Goal: Complete application form

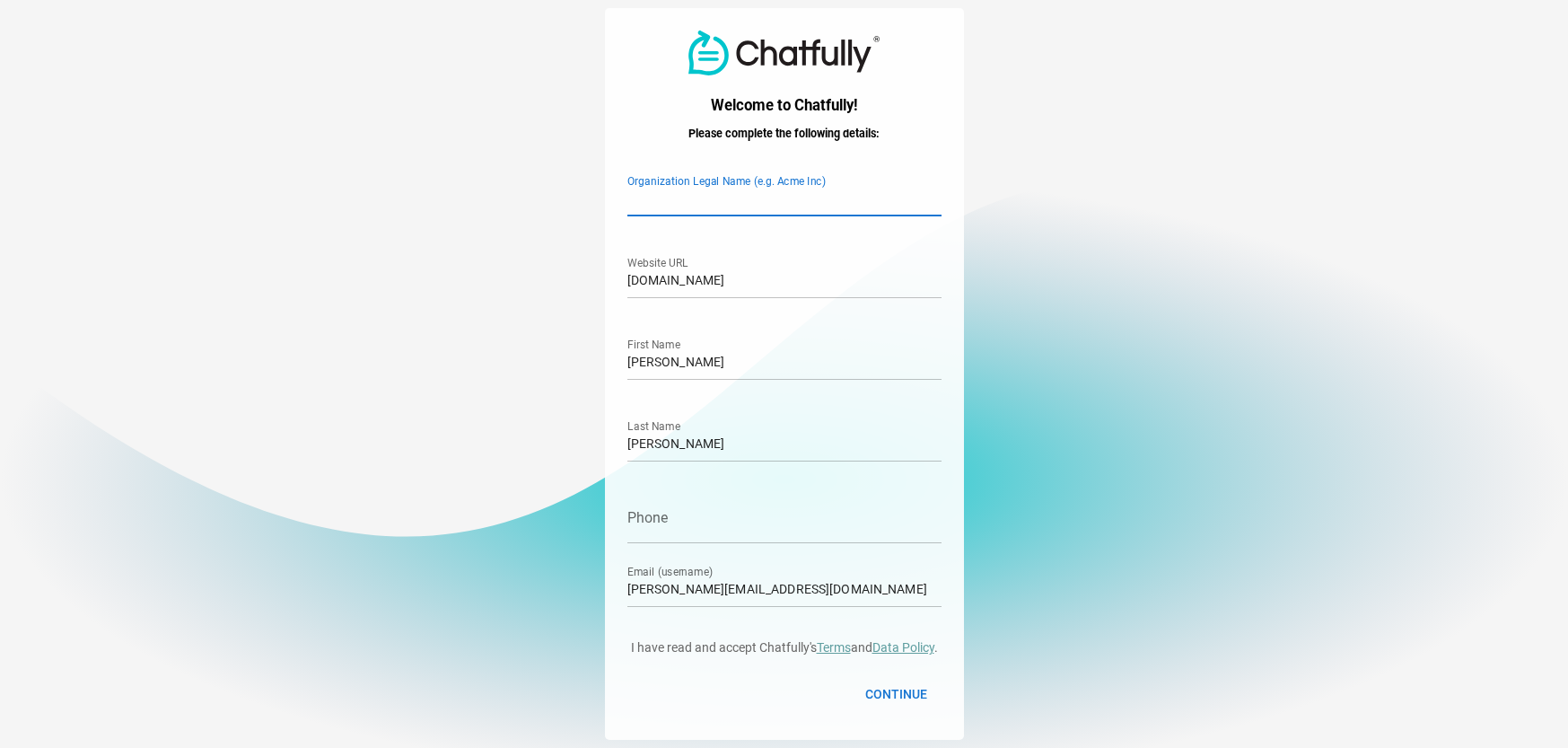
click at [674, 205] on input "Organization Legal Name (e.g. Acme Inc)" at bounding box center [784, 191] width 315 height 50
type input "Dr [PERSON_NAME]"
click at [686, 529] on input "Phone" at bounding box center [784, 518] width 315 height 50
type input "07472789801"
click at [895, 691] on span "Continue" at bounding box center [895, 694] width 62 height 22
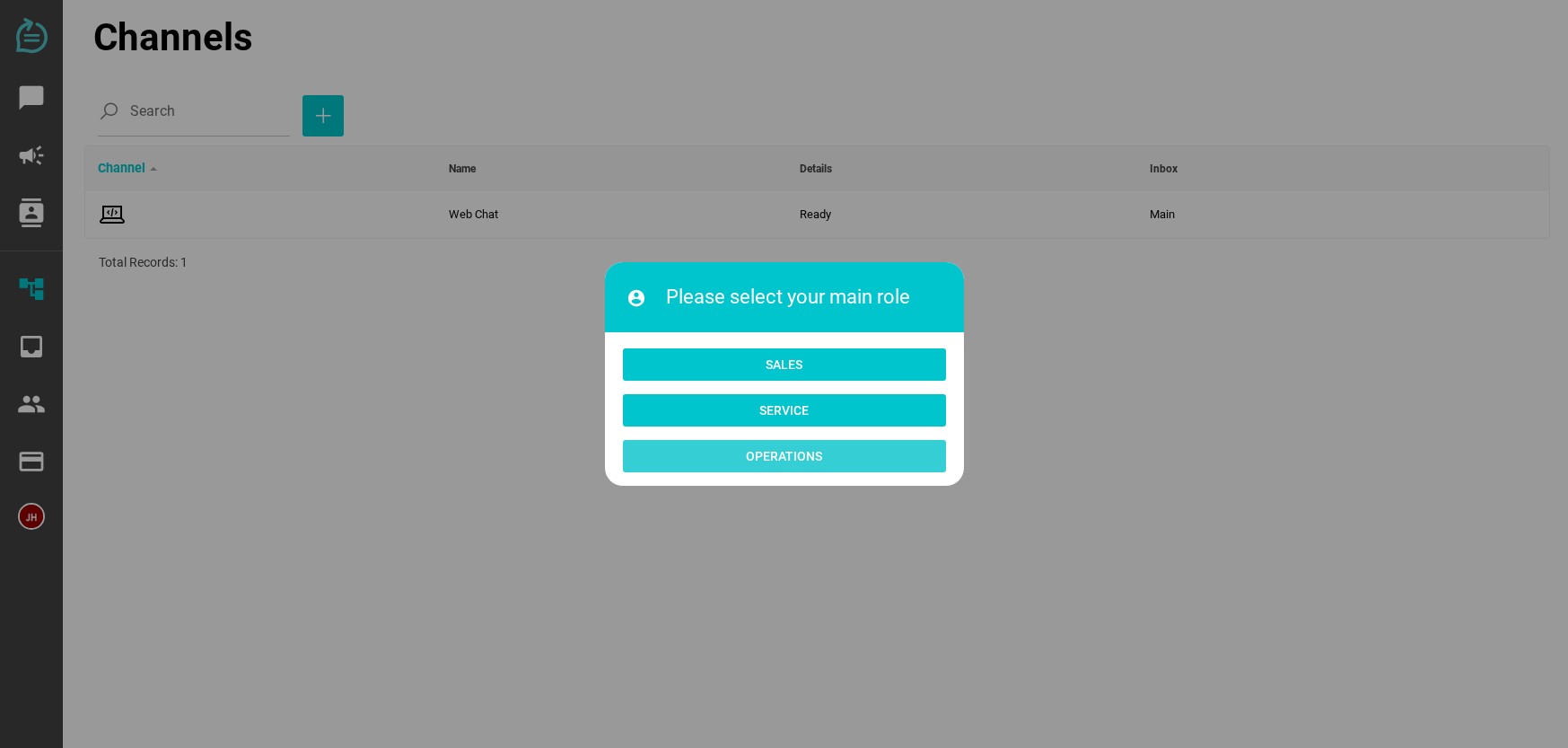
click at [784, 458] on span "Operations" at bounding box center [784, 456] width 77 height 22
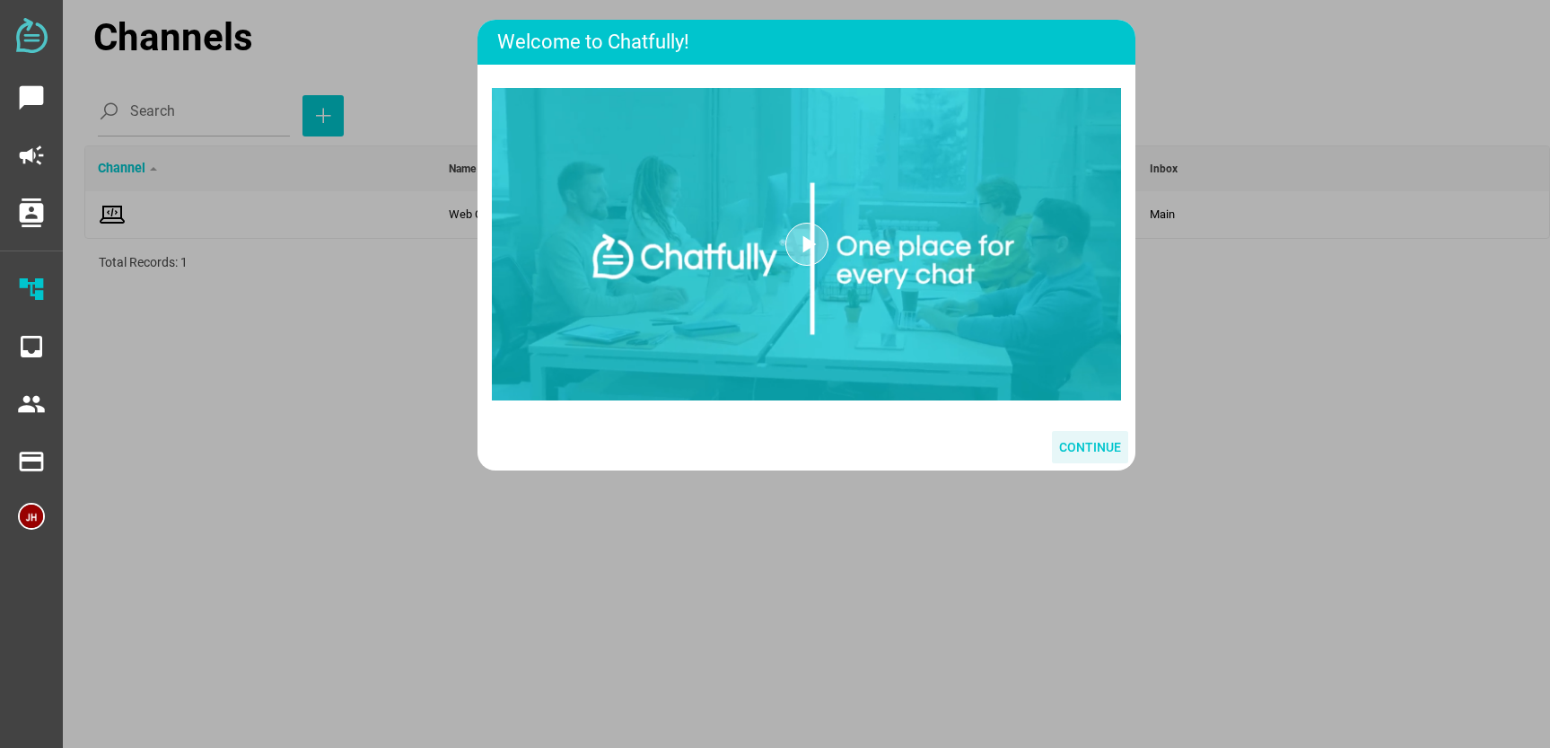
click at [1088, 447] on span "Continue" at bounding box center [1090, 447] width 62 height 22
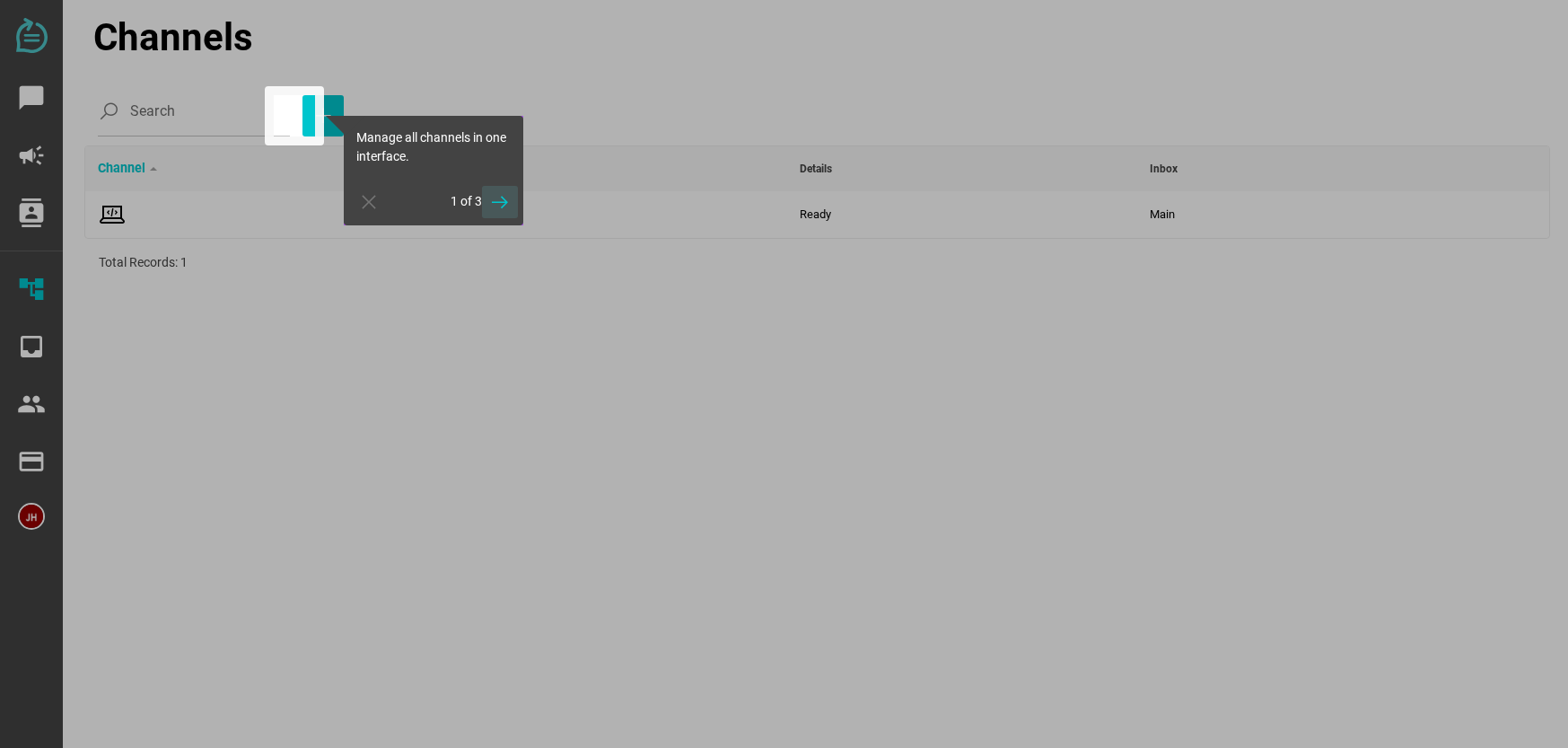
click at [502, 201] on icon "button" at bounding box center [499, 202] width 22 height 22
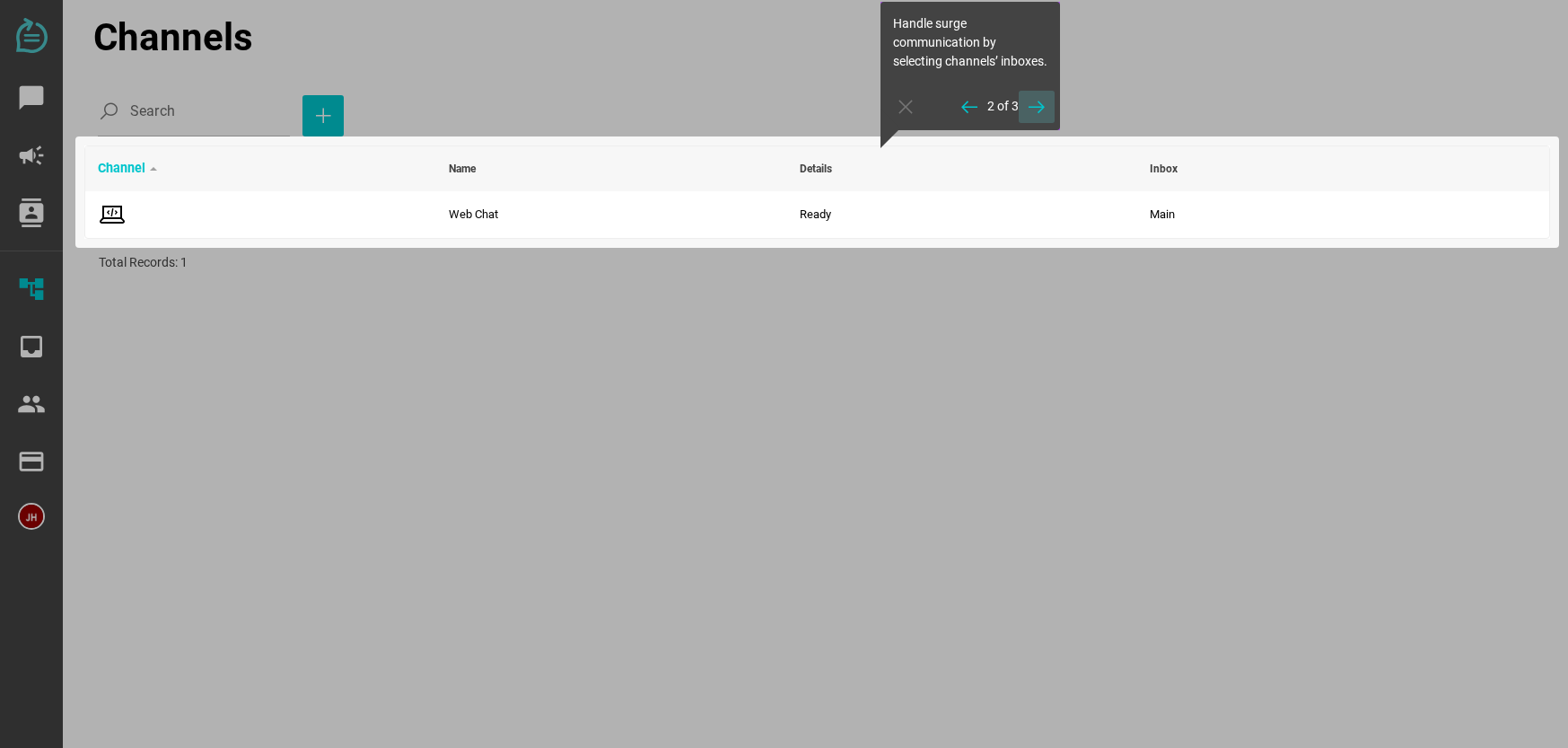
click at [1036, 118] on icon "button" at bounding box center [1036, 106] width 22 height 22
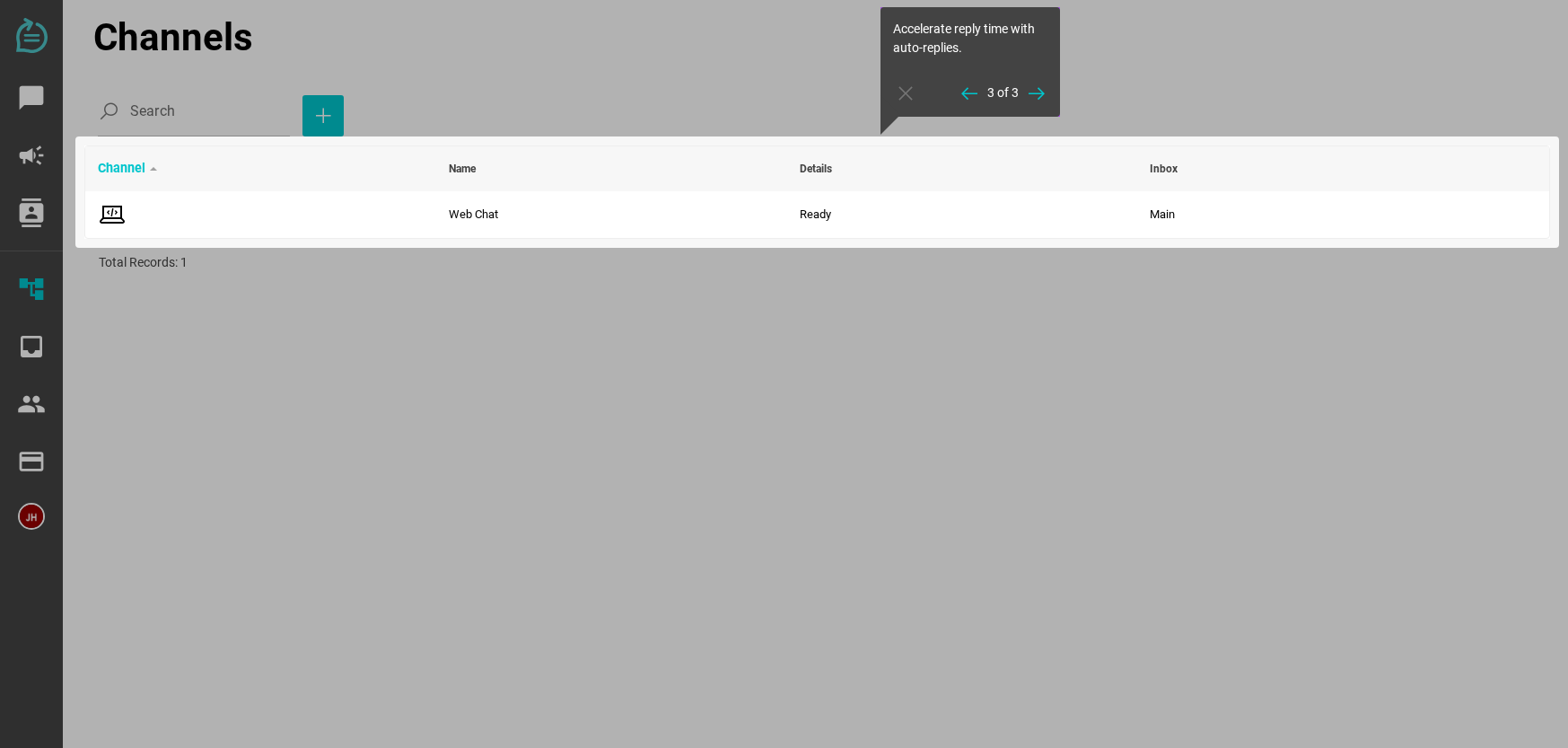
click at [1043, 98] on icon "button" at bounding box center [1036, 93] width 22 height 22
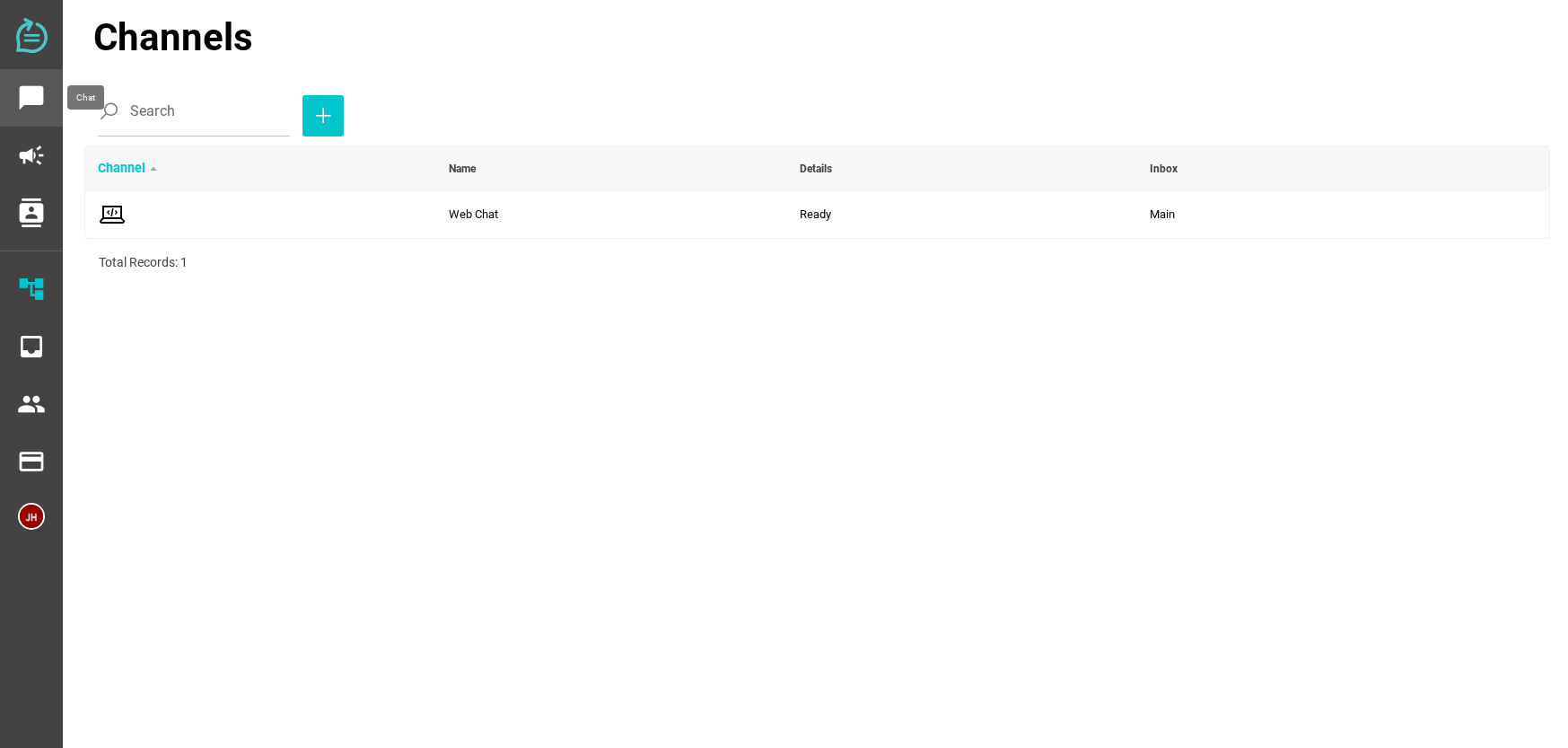
click at [32, 100] on icon "chat_bubble" at bounding box center [31, 98] width 28 height 28
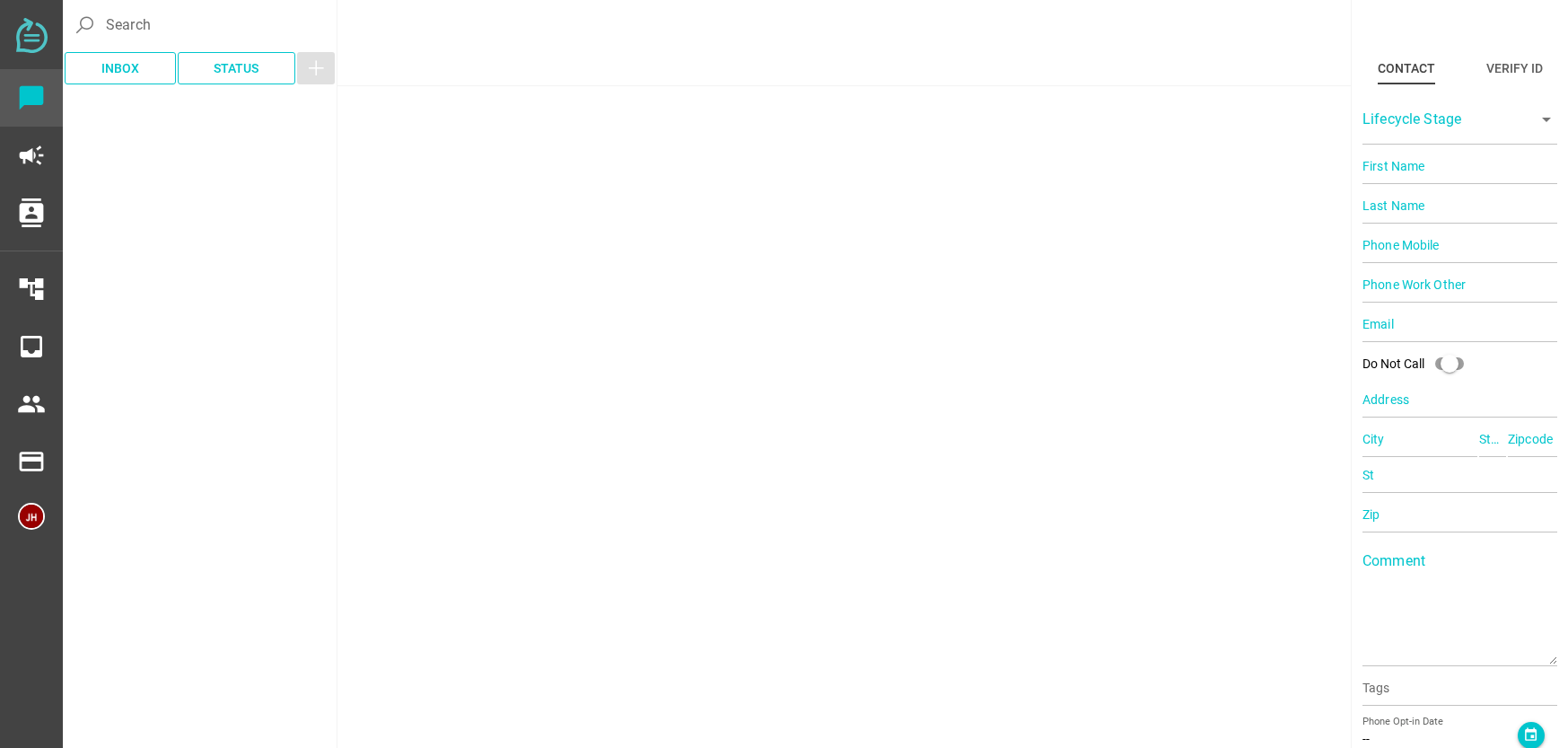
type input "Demo"
type input "Contact"
type input "15554443333"
type input "[EMAIL_ADDRESS][DOMAIN_NAME]"
type input "[STREET_ADDRESS]"
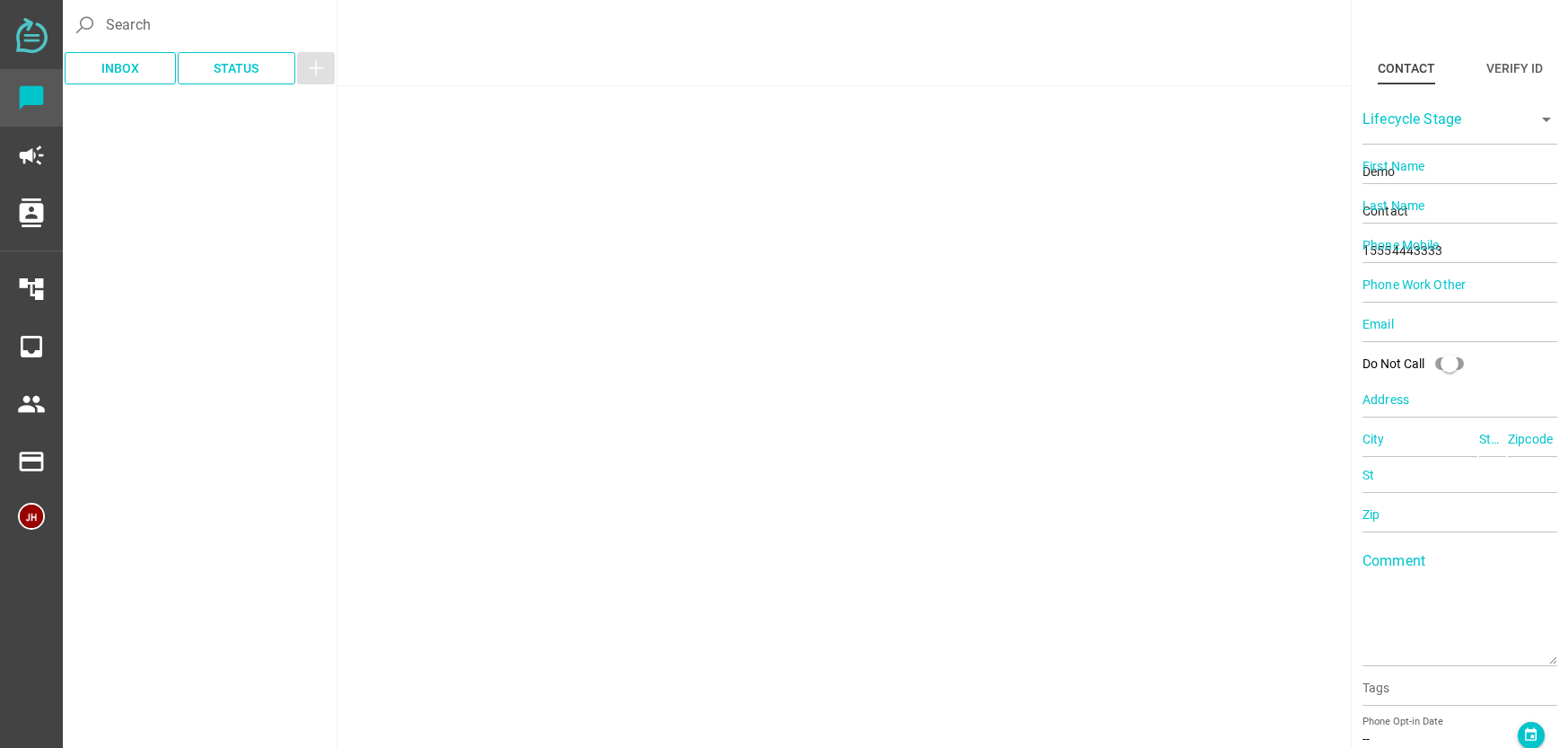
type input "[PERSON_NAME][GEOGRAPHIC_DATA]"
type input "CA"
type input "90210"
type input "CA"
type input "90210"
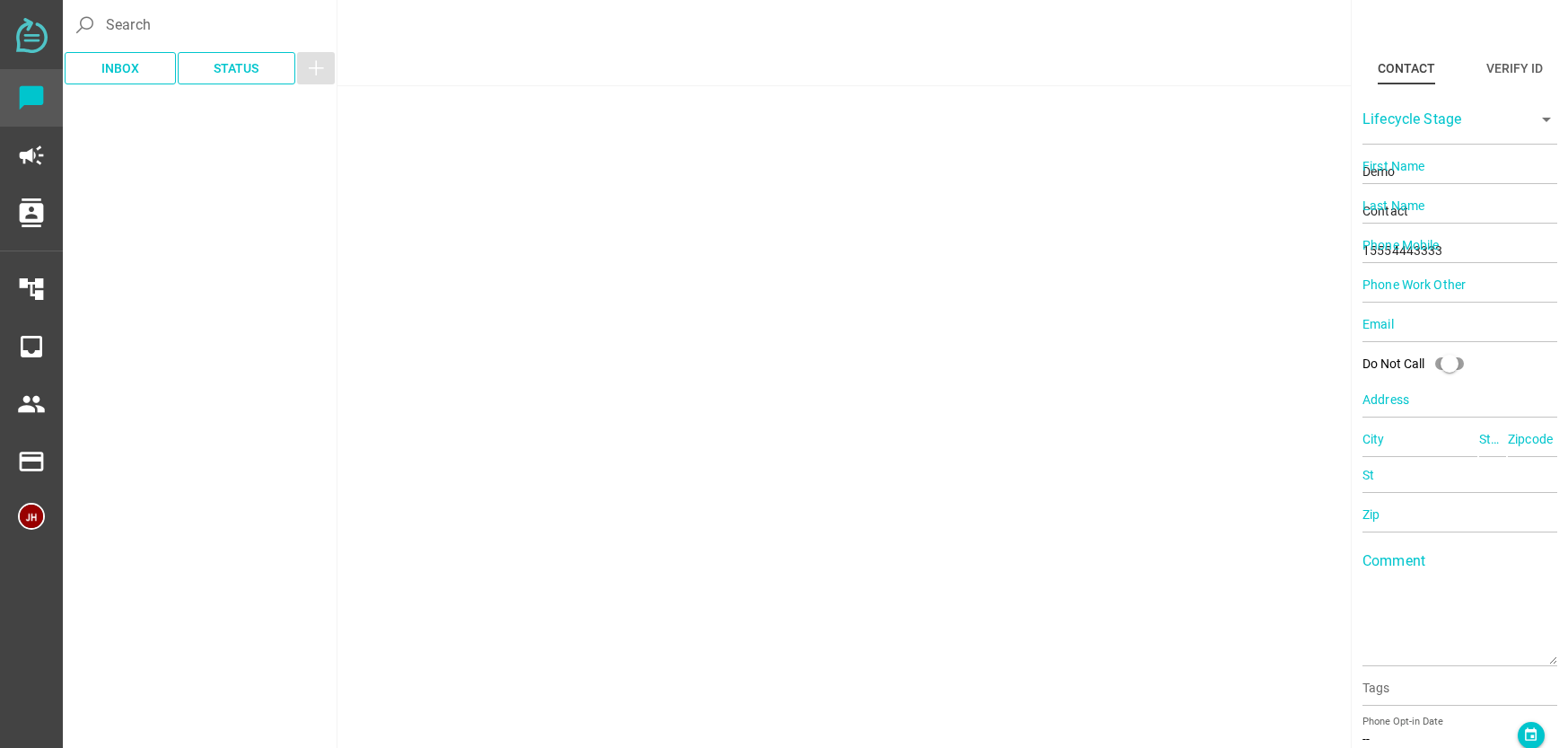
type textarea "This is an example contact for demo purposes."
